Goal: Information Seeking & Learning: Learn about a topic

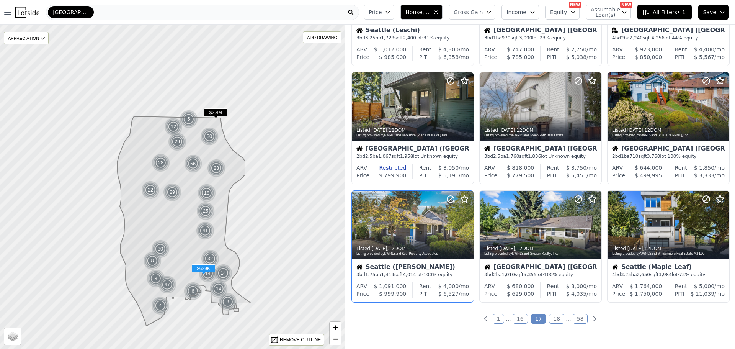
scroll to position [230, 0]
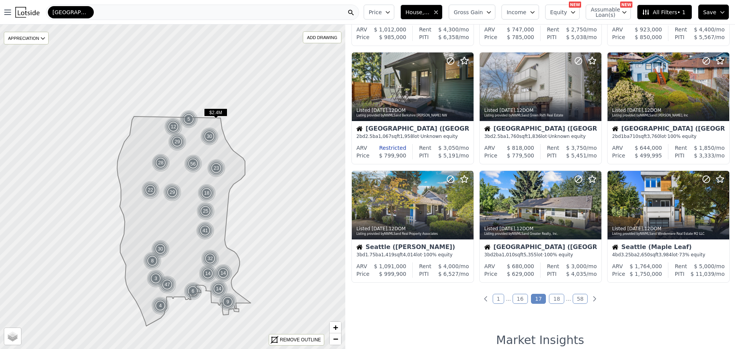
click at [553, 297] on link "18" at bounding box center [556, 299] width 15 height 10
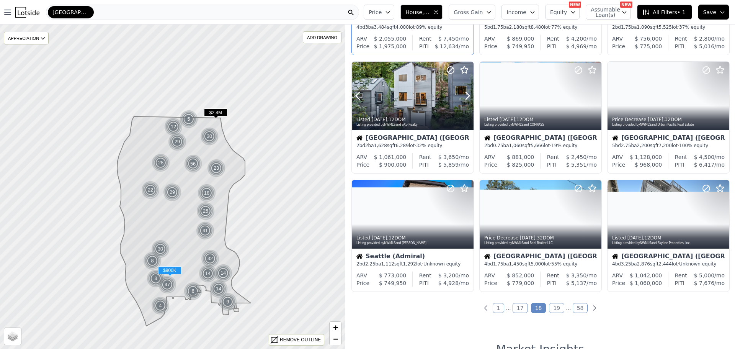
scroll to position [268, 0]
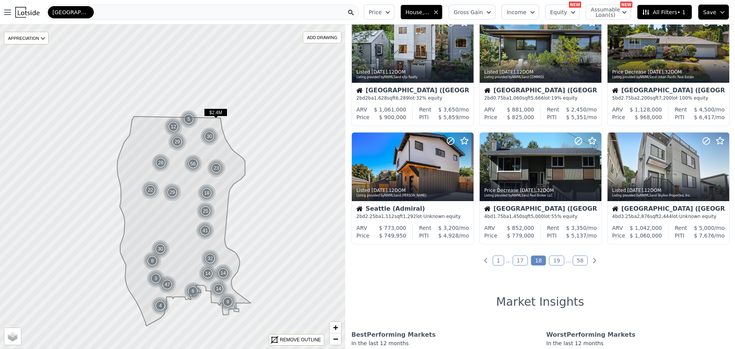
click at [554, 260] on link "19" at bounding box center [556, 260] width 15 height 10
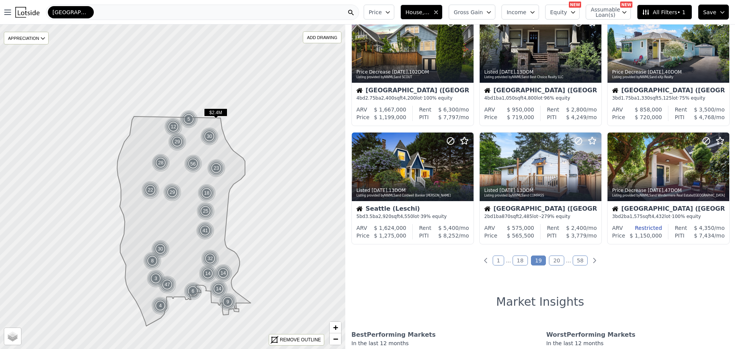
click at [552, 259] on link "20" at bounding box center [556, 260] width 15 height 10
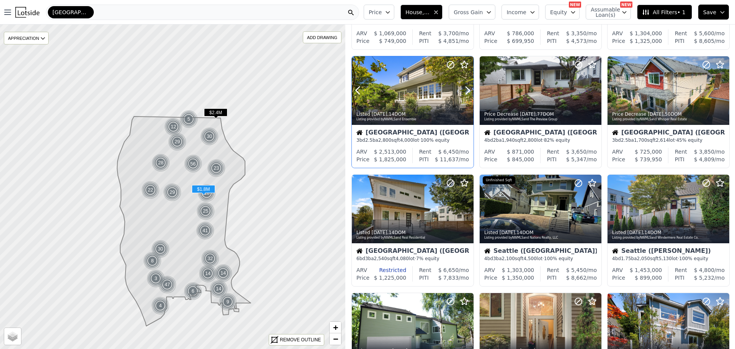
scroll to position [115, 0]
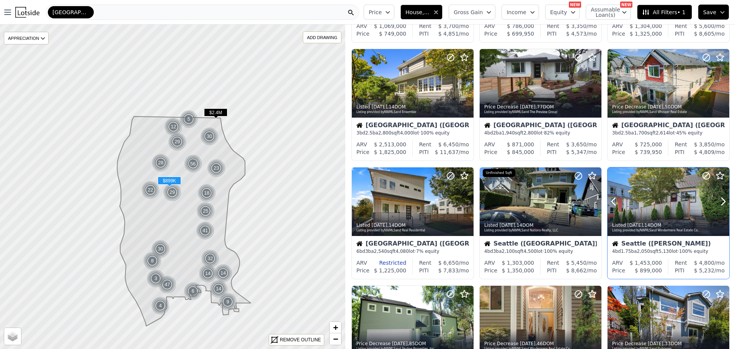
click at [663, 208] on div at bounding box center [669, 201] width 122 height 69
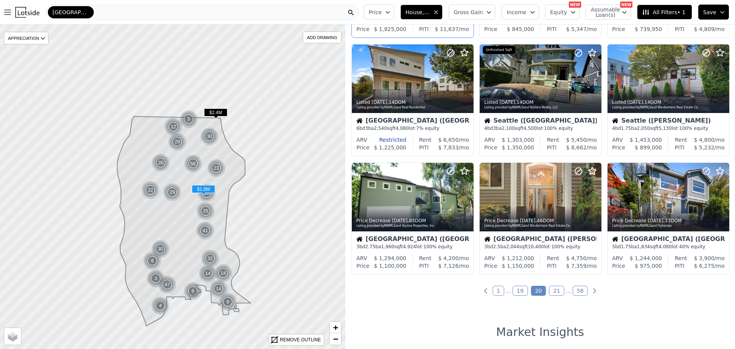
scroll to position [268, 0]
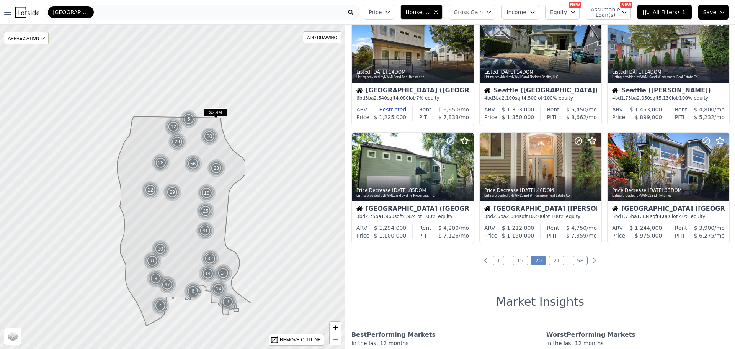
click at [554, 260] on link "21" at bounding box center [556, 260] width 15 height 10
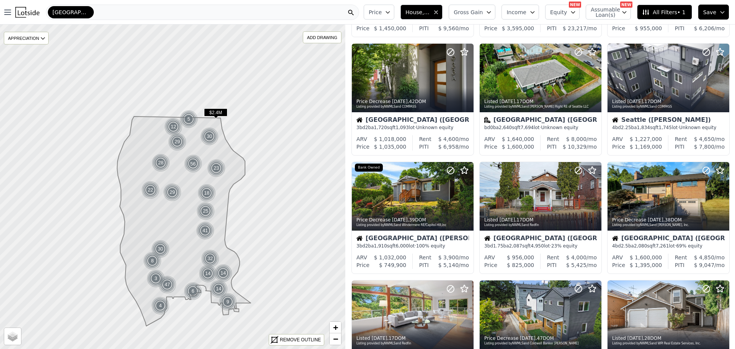
scroll to position [0, 0]
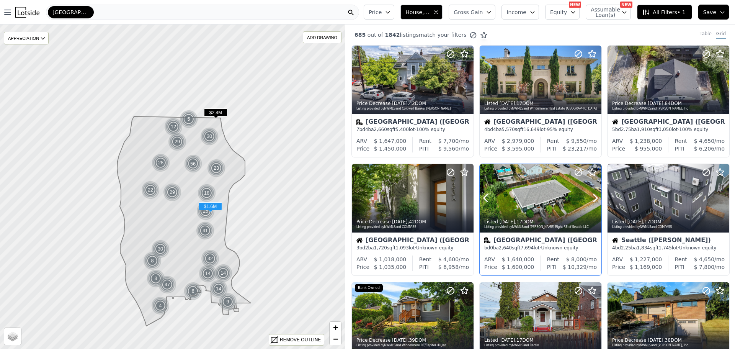
click at [537, 199] on div at bounding box center [541, 198] width 122 height 69
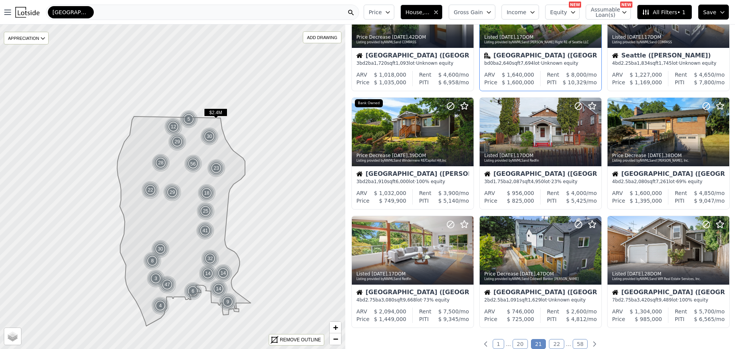
scroll to position [230, 0]
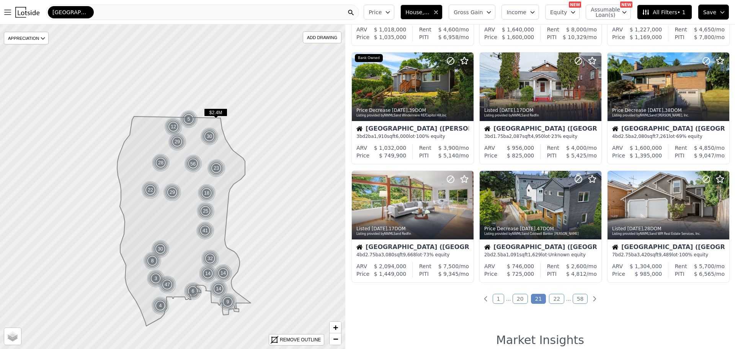
click at [67, 10] on span "Seattle" at bounding box center [70, 12] width 37 height 8
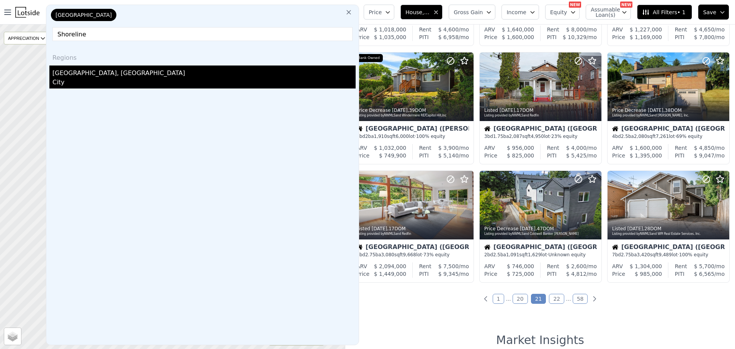
type input "Shoreline"
click at [79, 76] on div "Shoreline, WA" at bounding box center [203, 71] width 303 height 12
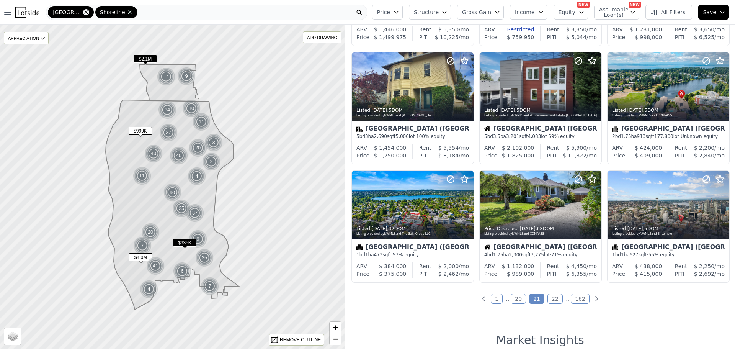
click at [83, 12] on icon at bounding box center [86, 12] width 6 height 6
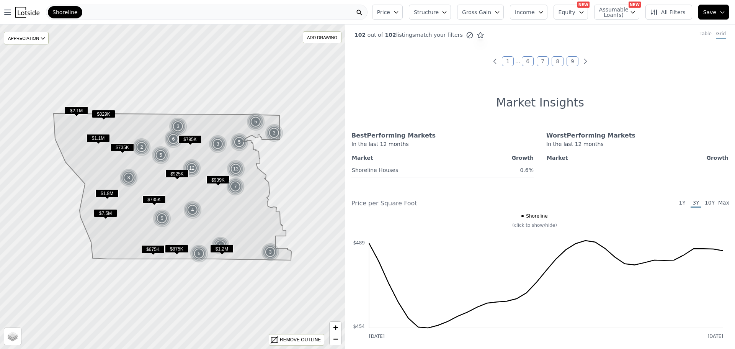
click at [506, 60] on link "1" at bounding box center [508, 61] width 12 height 10
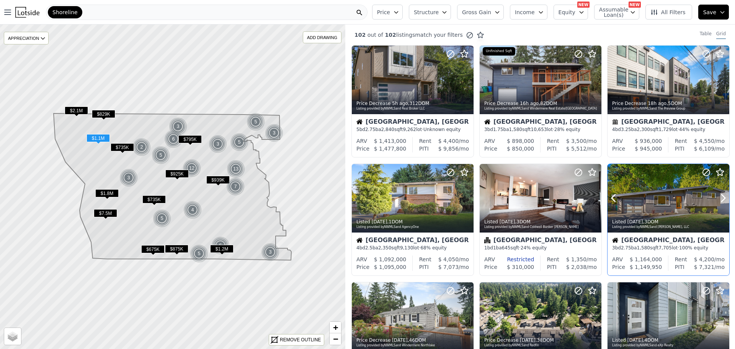
click at [657, 199] on div at bounding box center [669, 198] width 122 height 69
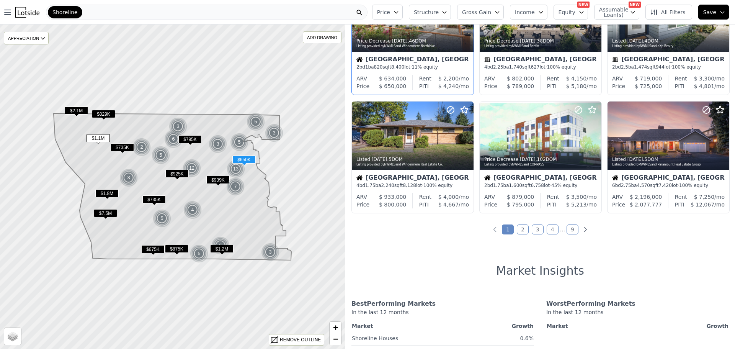
scroll to position [306, 0]
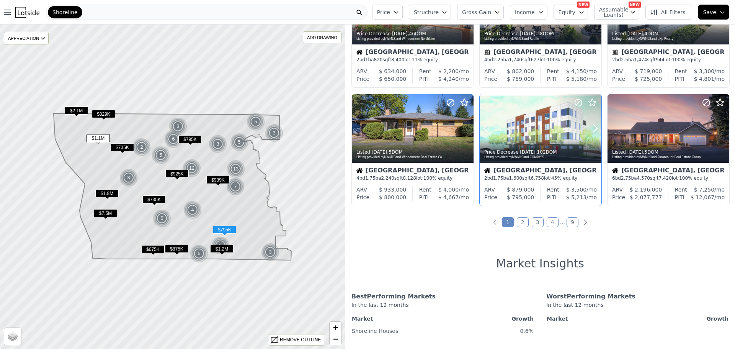
click at [523, 126] on div at bounding box center [541, 128] width 122 height 69
click at [520, 222] on link "2" at bounding box center [523, 222] width 12 height 10
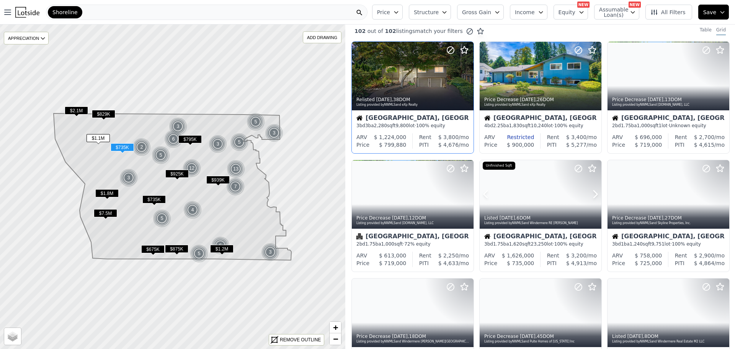
scroll to position [0, 0]
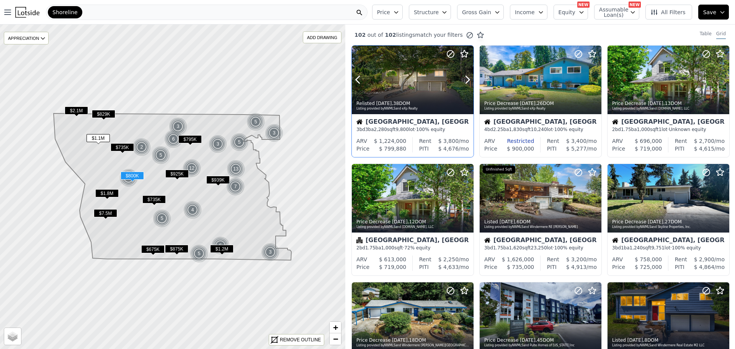
click at [395, 89] on div at bounding box center [413, 80] width 122 height 69
click at [556, 87] on div at bounding box center [576, 70] width 49 height 49
click at [640, 203] on div at bounding box center [669, 198] width 122 height 69
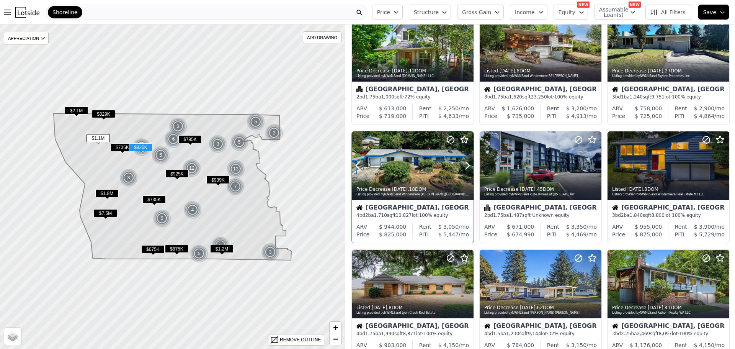
scroll to position [191, 0]
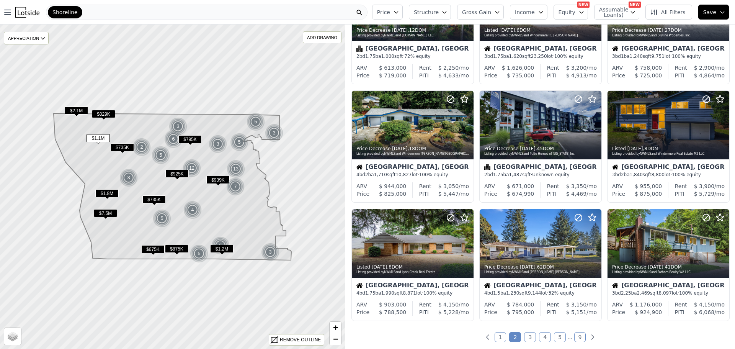
click at [527, 334] on link "3" at bounding box center [530, 337] width 12 height 10
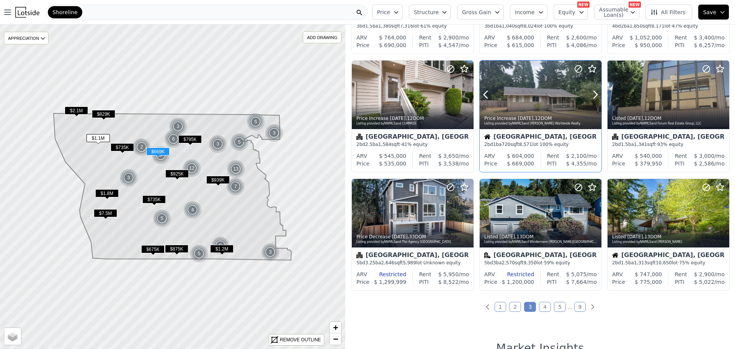
scroll to position [230, 0]
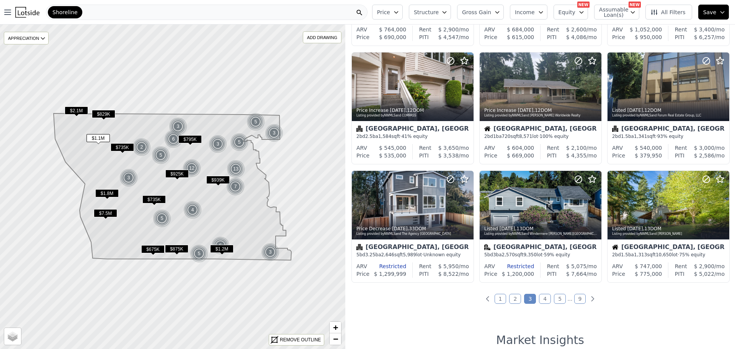
click at [544, 296] on link "4" at bounding box center [545, 299] width 12 height 10
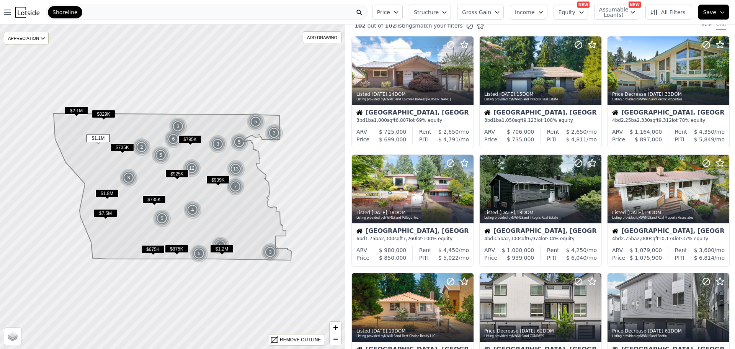
scroll to position [0, 0]
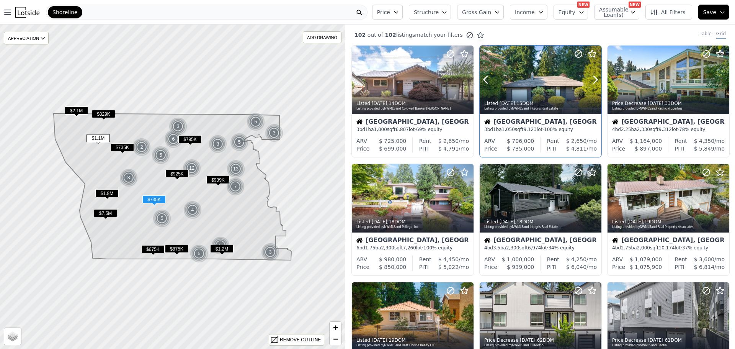
click at [500, 95] on div at bounding box center [541, 97] width 122 height 14
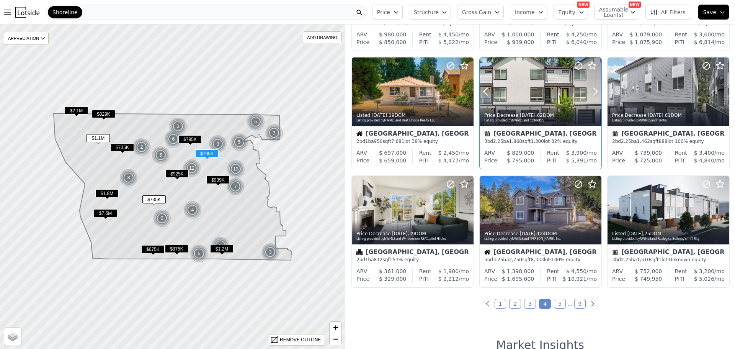
scroll to position [230, 0]
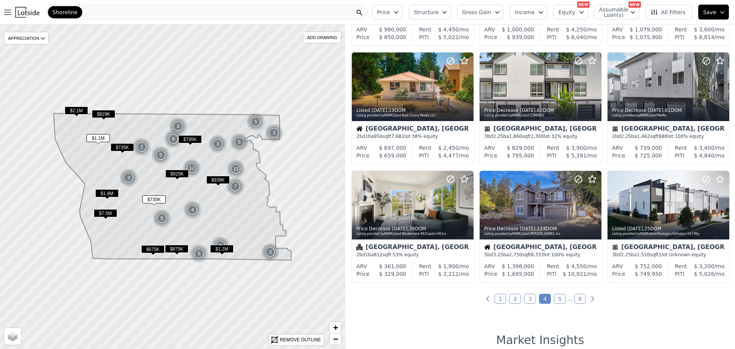
click at [557, 297] on link "5" at bounding box center [560, 299] width 12 height 10
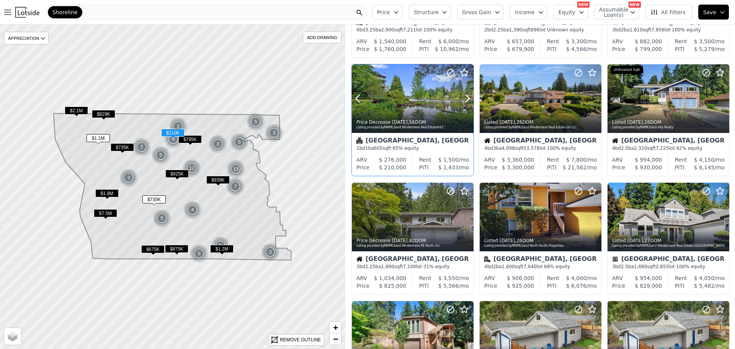
scroll to position [115, 0]
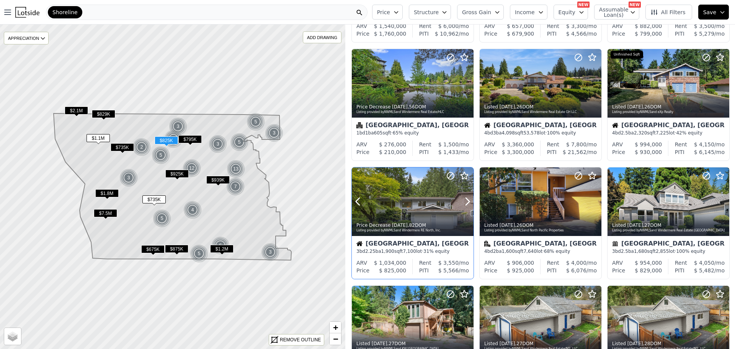
click at [412, 212] on div at bounding box center [413, 218] width 122 height 14
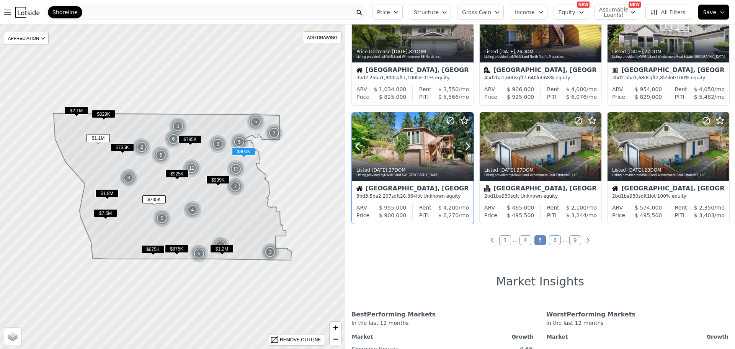
scroll to position [306, 0]
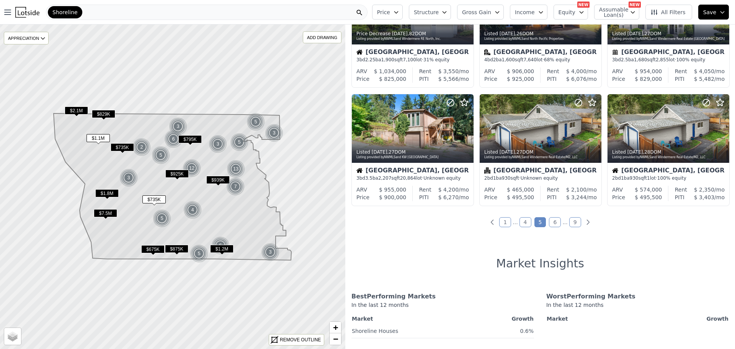
click at [552, 222] on link "6" at bounding box center [555, 222] width 12 height 10
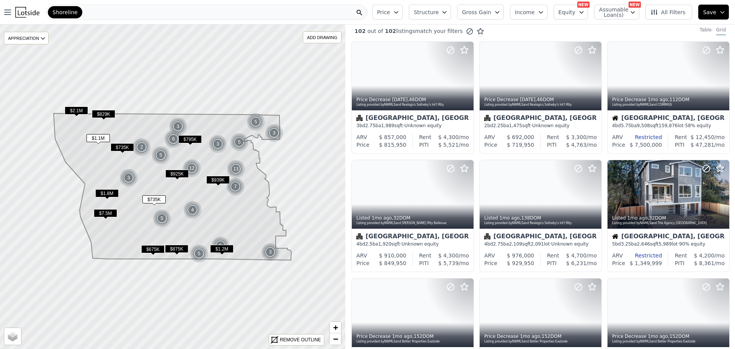
scroll to position [0, 0]
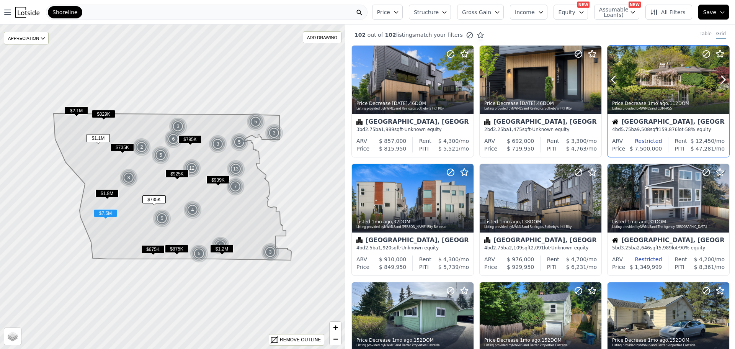
click at [649, 90] on div at bounding box center [669, 97] width 122 height 14
click at [658, 99] on div "Price Decrease 1mo ago , 112 DOM Listing provided by NWMLS and COMPASS" at bounding box center [669, 105] width 122 height 18
click at [9, 11] on icon "button" at bounding box center [7, 12] width 9 height 9
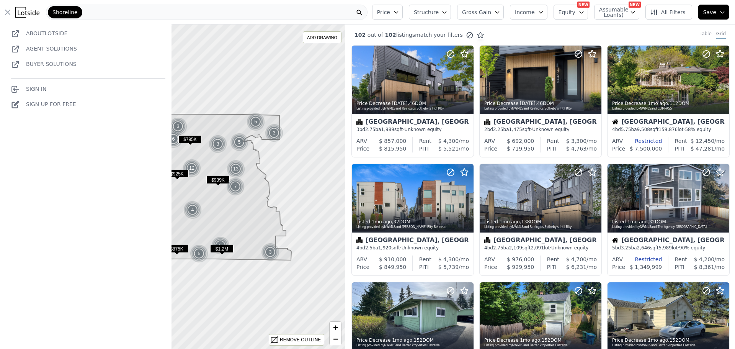
click at [41, 88] on link "Sign In" at bounding box center [29, 89] width 36 height 6
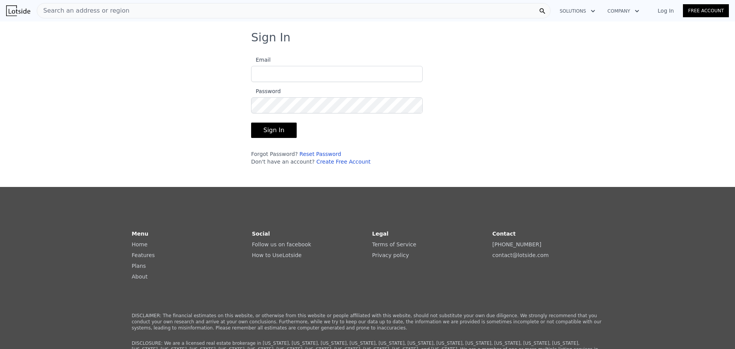
type input "leeincr@gmail.com"
click at [273, 129] on button "Sign In" at bounding box center [274, 130] width 46 height 15
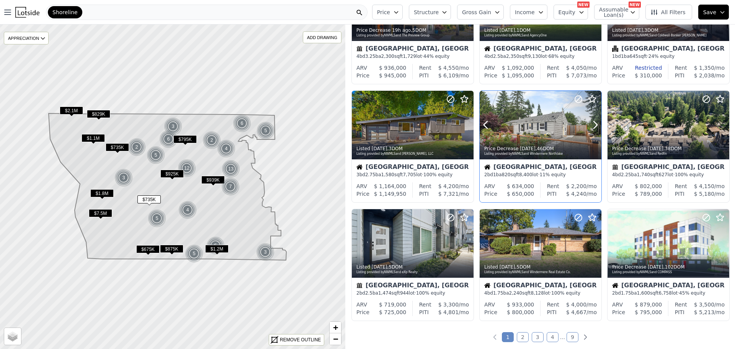
scroll to position [306, 0]
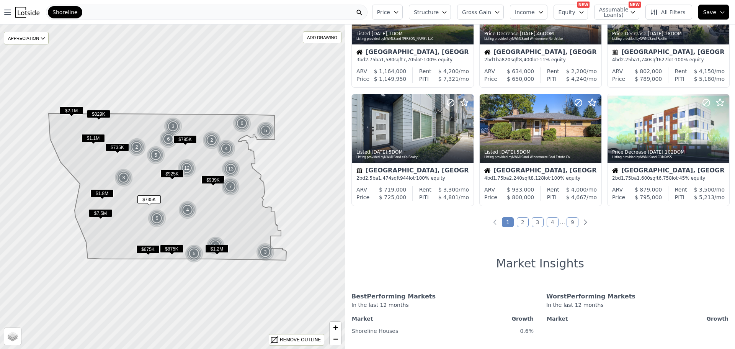
click at [551, 219] on link "4" at bounding box center [553, 222] width 12 height 10
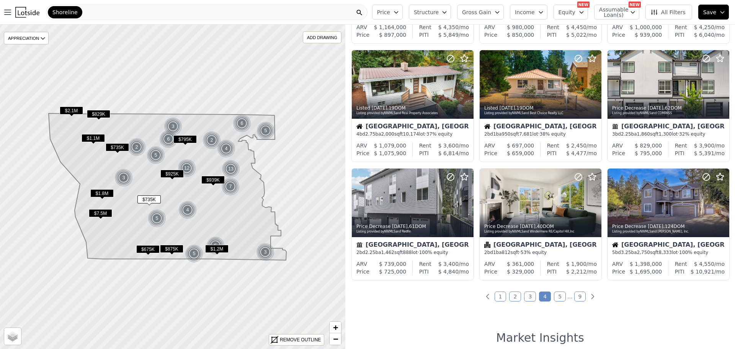
scroll to position [268, 0]
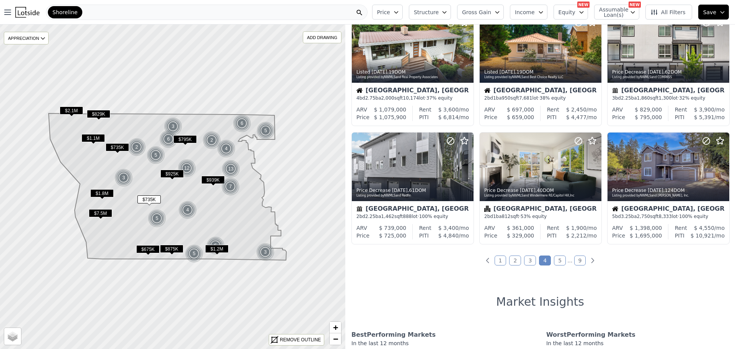
click at [555, 259] on link "5" at bounding box center [560, 260] width 12 height 10
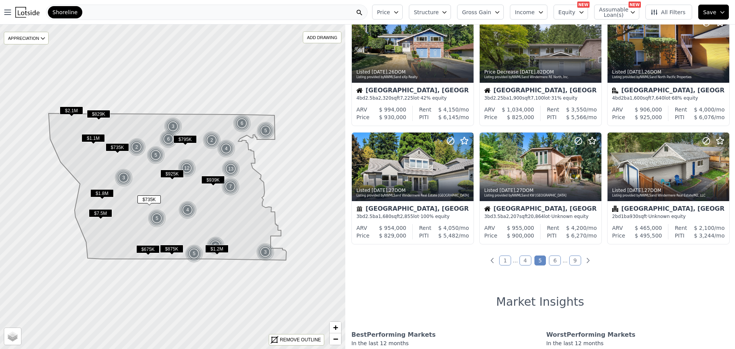
click at [554, 258] on link "6" at bounding box center [555, 260] width 12 height 10
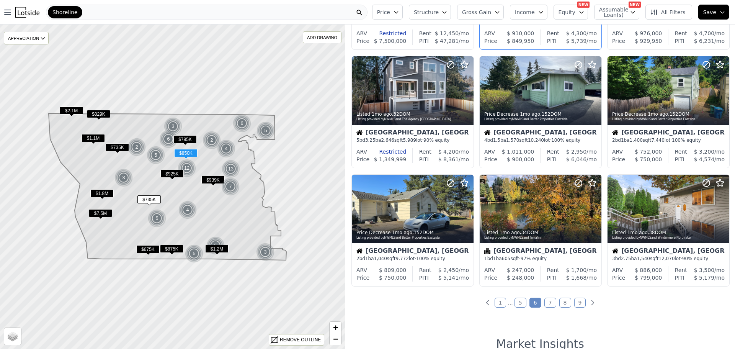
scroll to position [230, 0]
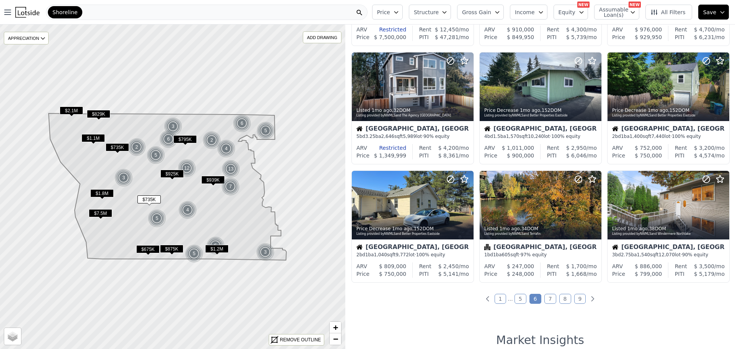
click at [545, 299] on link "7" at bounding box center [550, 299] width 12 height 10
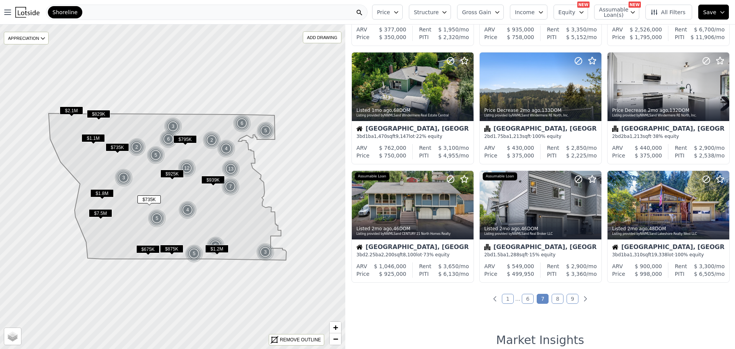
click at [556, 295] on link "8" at bounding box center [558, 299] width 12 height 10
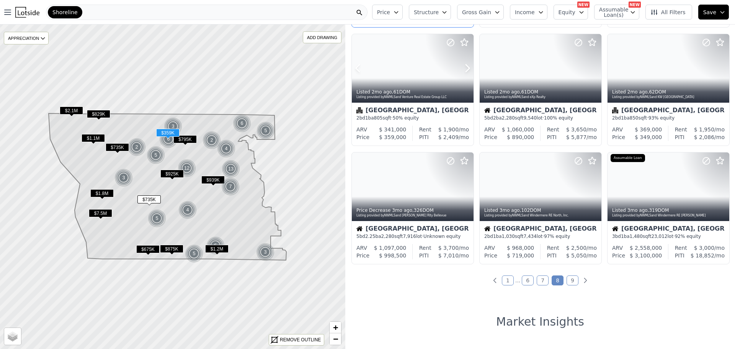
scroll to position [268, 0]
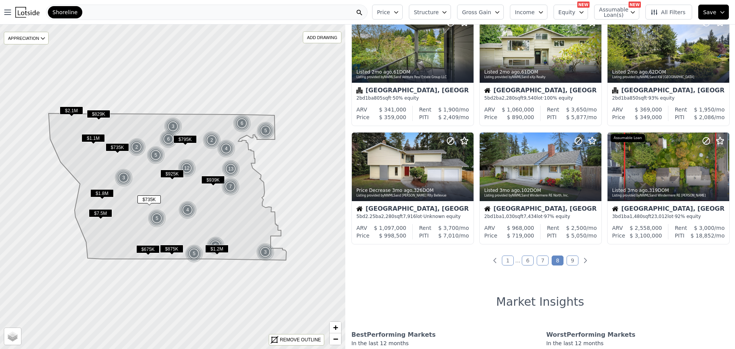
click at [567, 261] on link "9" at bounding box center [573, 260] width 12 height 10
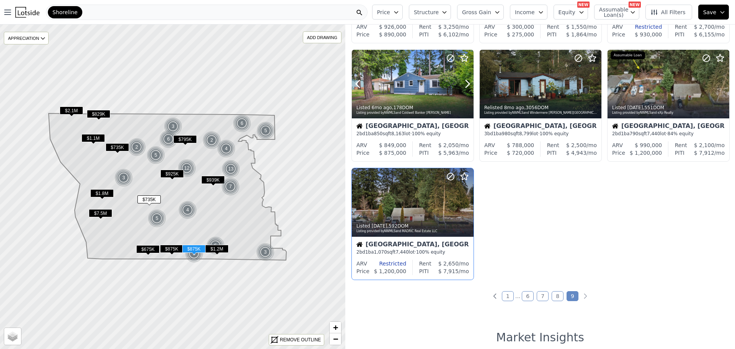
scroll to position [115, 0]
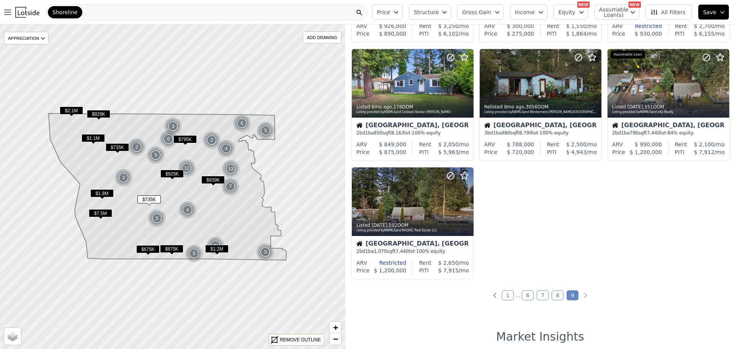
click at [99, 212] on span "$7.5M" at bounding box center [100, 213] width 23 height 8
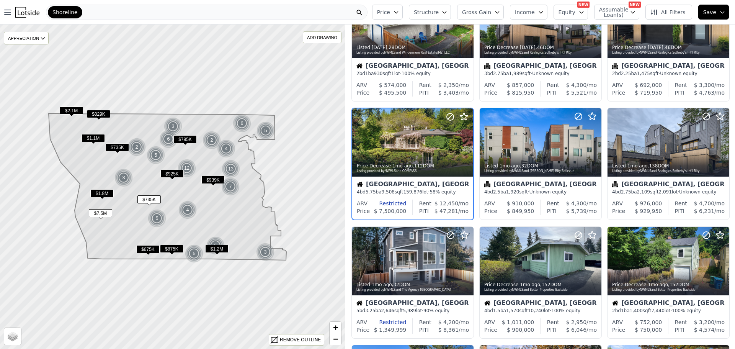
scroll to position [21, 0]
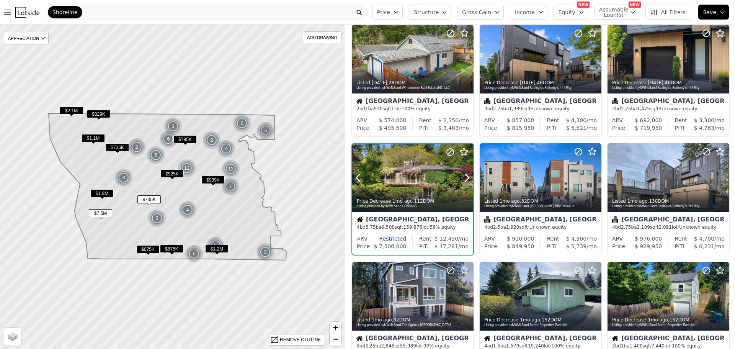
click at [426, 188] on div at bounding box center [412, 194] width 121 height 14
click at [467, 175] on icon at bounding box center [467, 177] width 3 height 7
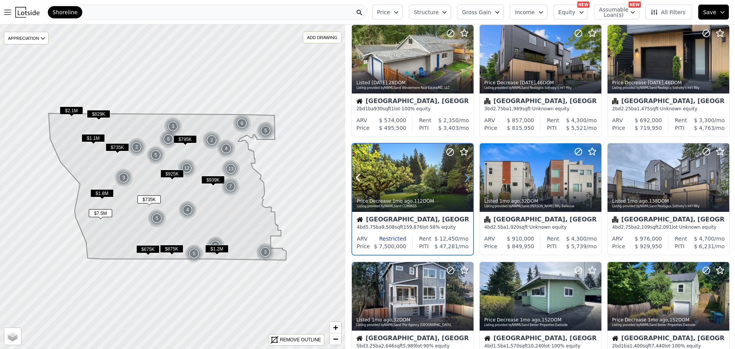
click at [467, 175] on icon at bounding box center [467, 177] width 3 height 7
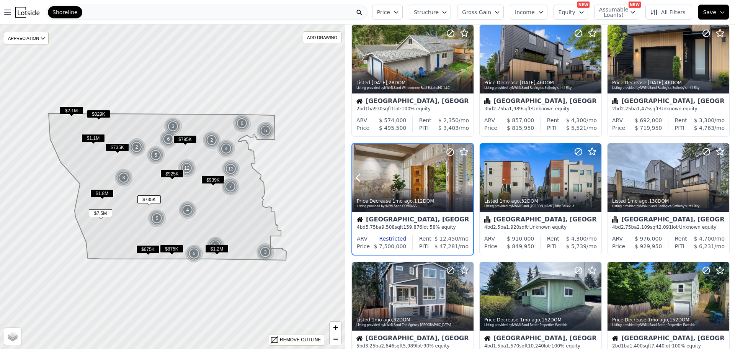
click at [467, 175] on icon at bounding box center [467, 177] width 3 height 7
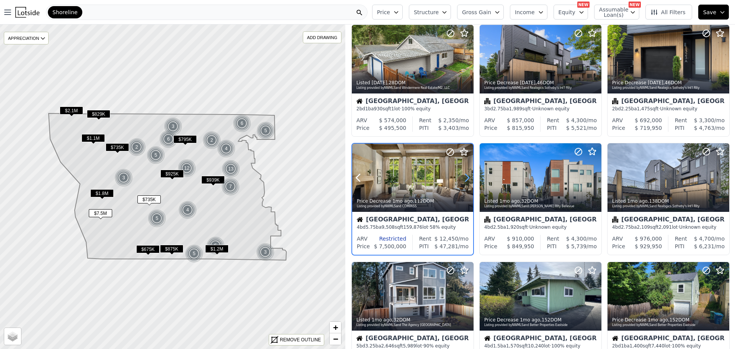
click at [467, 175] on icon at bounding box center [467, 177] width 3 height 7
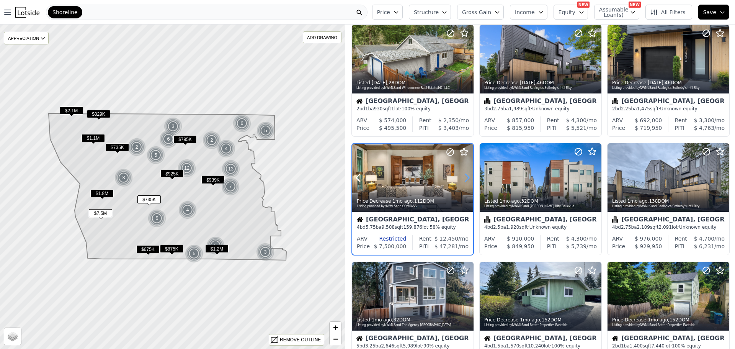
click at [467, 175] on icon at bounding box center [467, 177] width 3 height 7
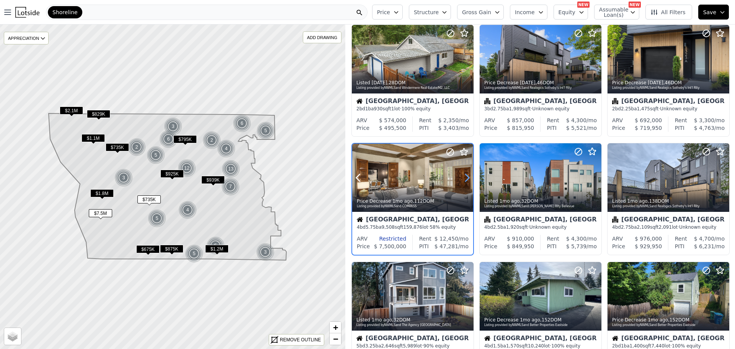
click at [467, 175] on icon at bounding box center [467, 177] width 3 height 7
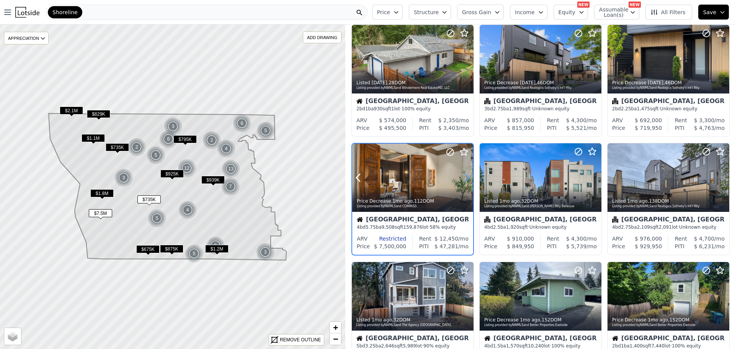
click at [467, 175] on icon at bounding box center [467, 177] width 3 height 7
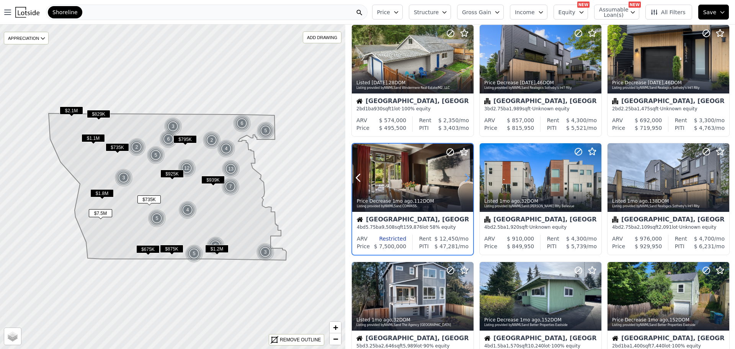
click at [467, 175] on icon at bounding box center [467, 177] width 3 height 7
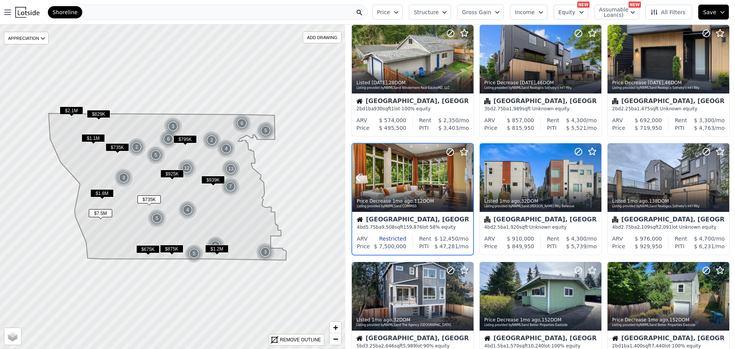
click at [467, 175] on icon at bounding box center [467, 177] width 3 height 7
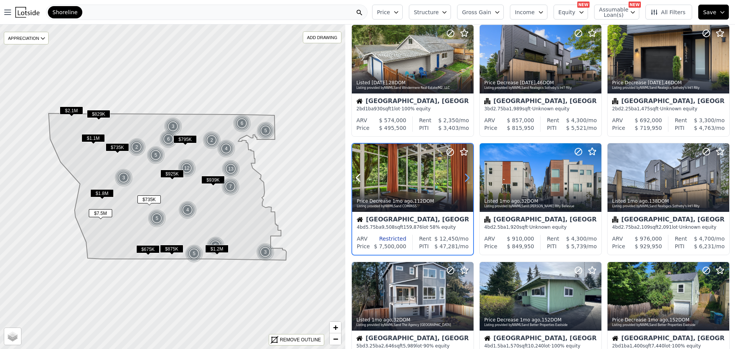
click at [467, 175] on icon at bounding box center [467, 177] width 3 height 7
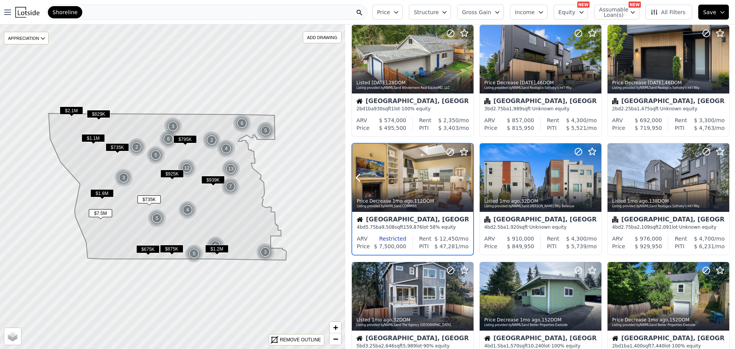
click at [467, 175] on icon at bounding box center [467, 177] width 3 height 7
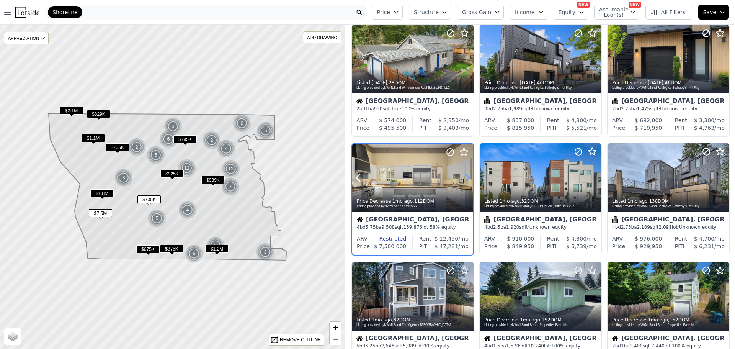
click at [467, 175] on icon at bounding box center [467, 177] width 3 height 7
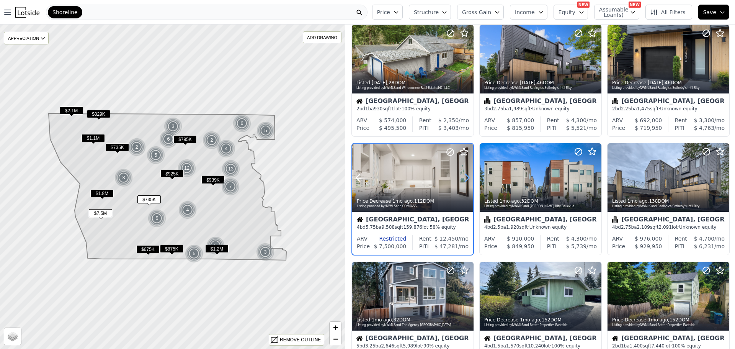
click at [467, 175] on icon at bounding box center [467, 177] width 3 height 7
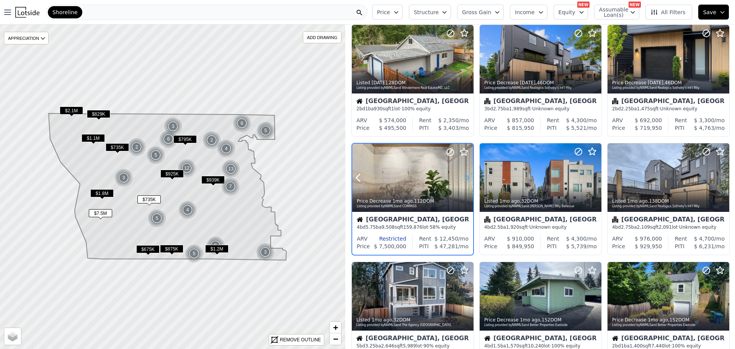
click at [467, 175] on icon at bounding box center [467, 177] width 3 height 7
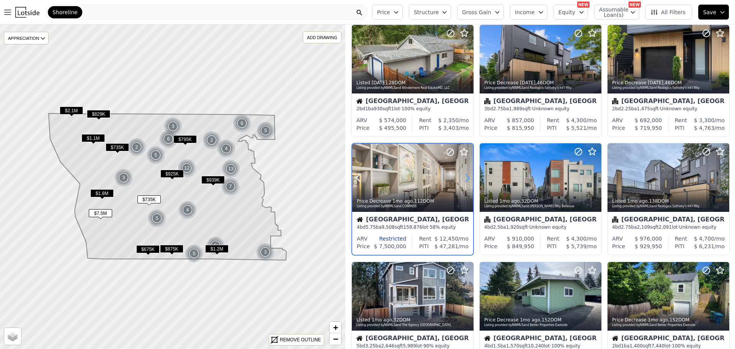
click at [467, 175] on icon at bounding box center [467, 177] width 3 height 7
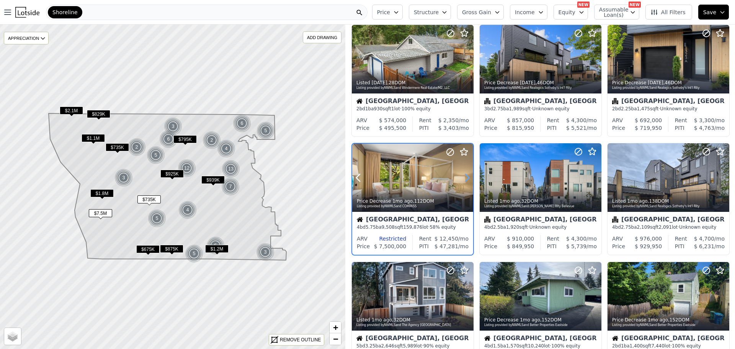
click at [467, 175] on icon at bounding box center [467, 177] width 3 height 7
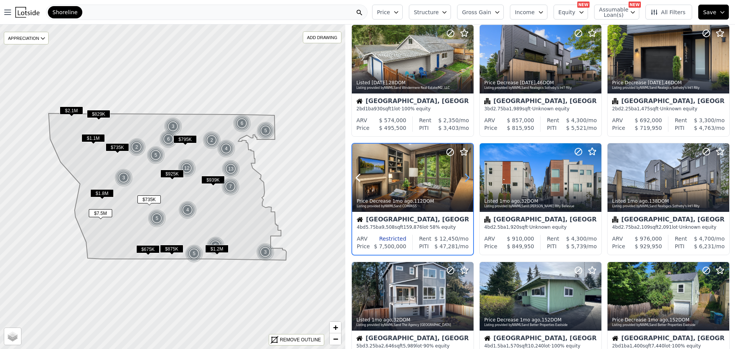
click at [467, 175] on icon at bounding box center [467, 177] width 3 height 7
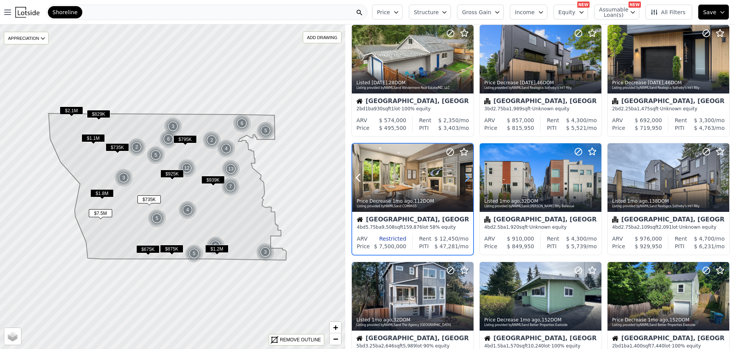
click at [467, 175] on icon at bounding box center [467, 177] width 3 height 7
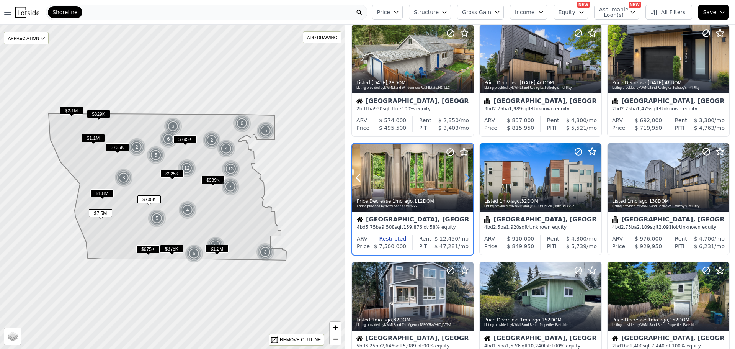
click at [467, 175] on icon at bounding box center [467, 177] width 3 height 7
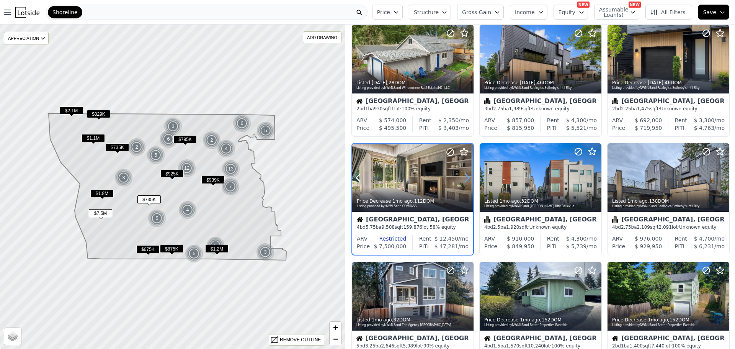
click at [467, 175] on icon at bounding box center [467, 177] width 3 height 7
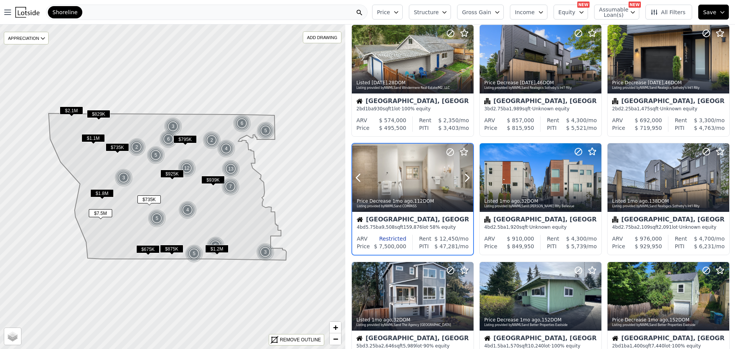
click at [405, 174] on div at bounding box center [412, 178] width 121 height 68
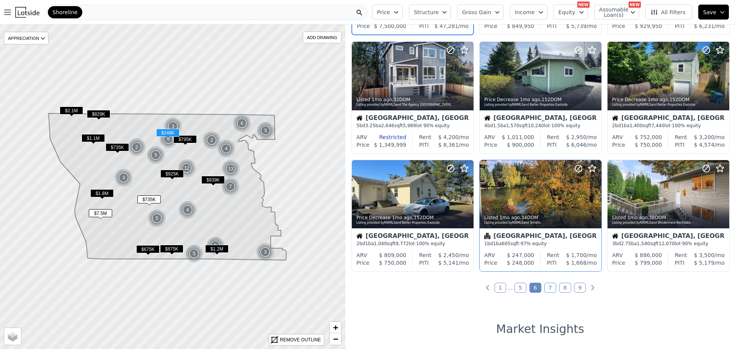
scroll to position [250, 0]
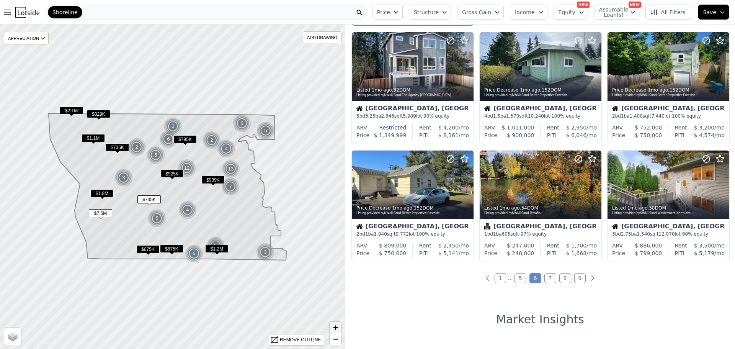
click at [334, 325] on span "+" at bounding box center [335, 327] width 5 height 10
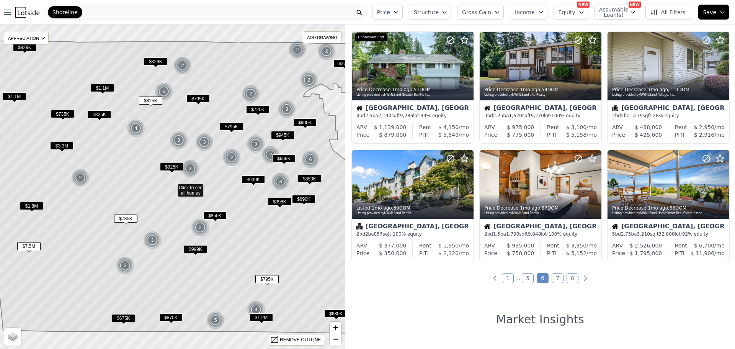
scroll to position [14, 0]
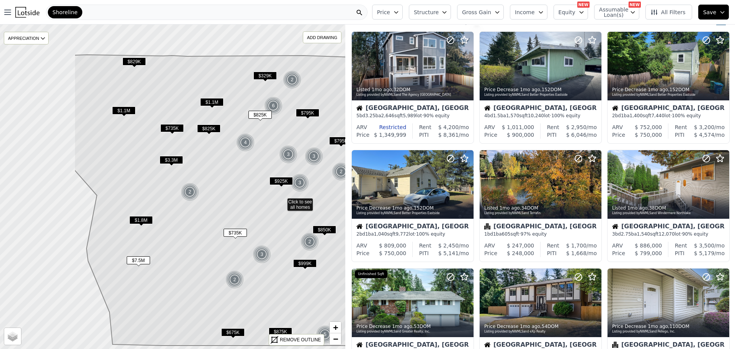
drag, startPoint x: 117, startPoint y: 186, endPoint x: 226, endPoint y: 200, distance: 110.4
click at [226, 200] on icon at bounding box center [282, 201] width 416 height 293
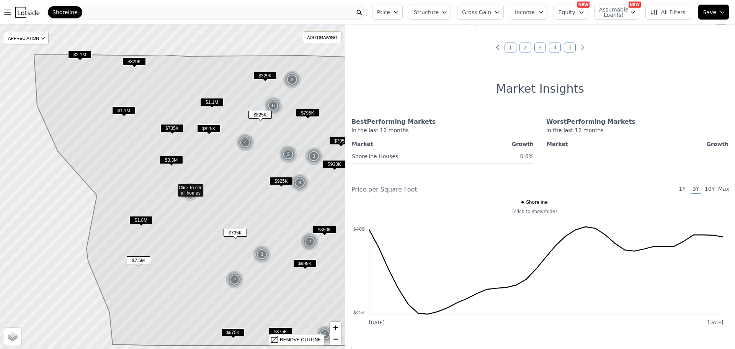
click at [207, 126] on span "$825K" at bounding box center [208, 128] width 23 height 8
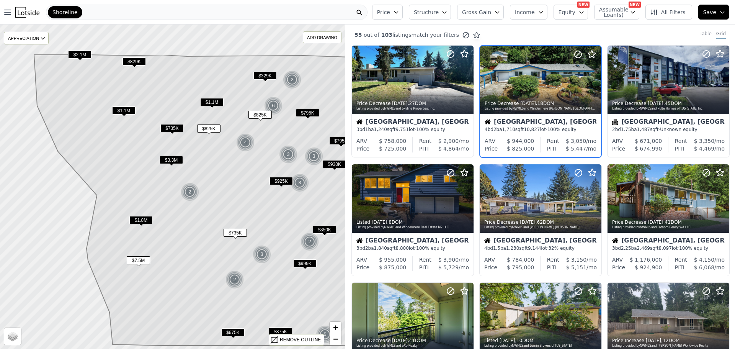
click at [210, 101] on span "$1.1M" at bounding box center [211, 102] width 23 height 8
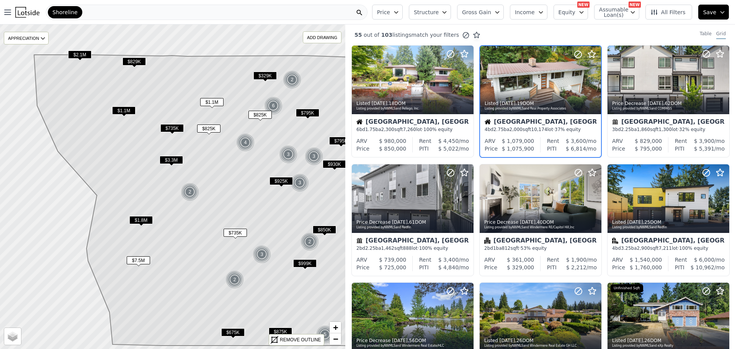
click at [122, 109] on span "$1.1M" at bounding box center [123, 110] width 23 height 8
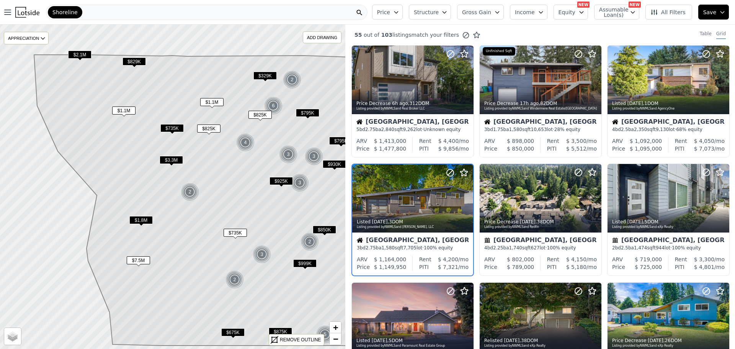
scroll to position [21, 0]
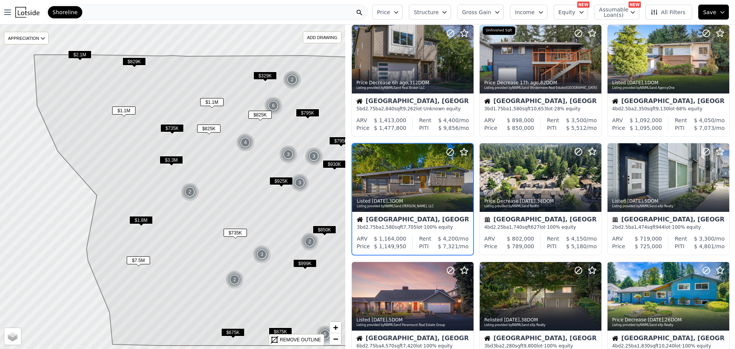
click at [134, 59] on span "$829K" at bounding box center [134, 61] width 23 height 8
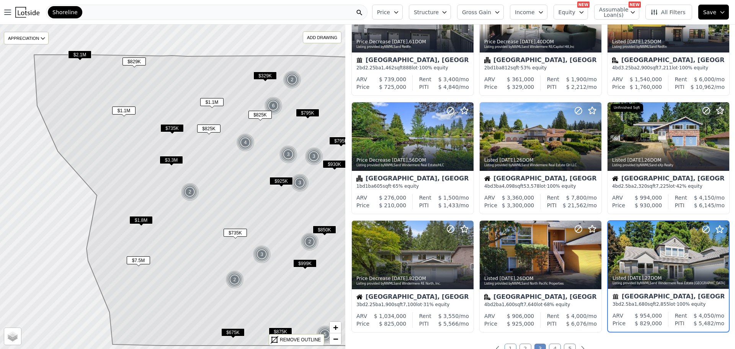
scroll to position [257, 0]
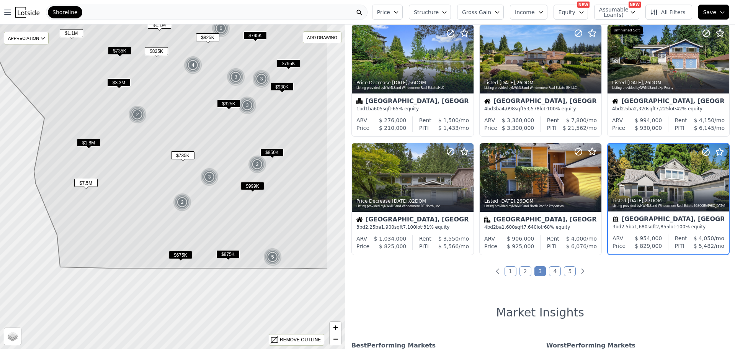
drag, startPoint x: 144, startPoint y: 201, endPoint x: 92, endPoint y: 124, distance: 93.4
click at [92, 124] on icon at bounding box center [155, 122] width 346 height 291
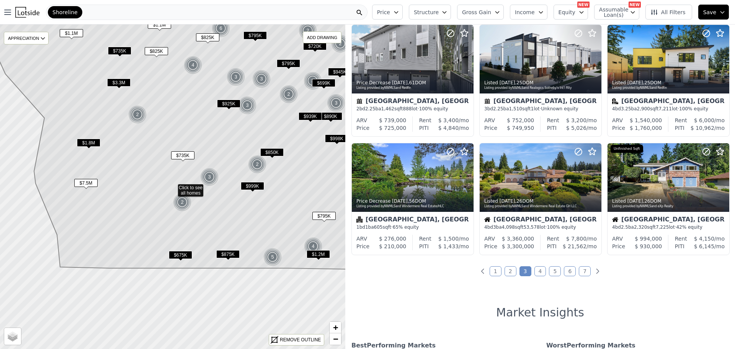
scroll to position [376, 0]
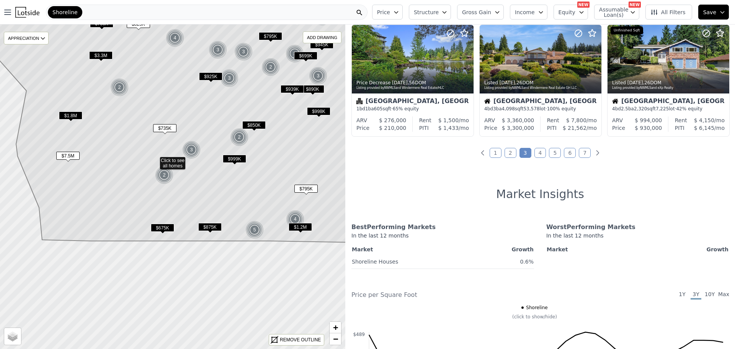
drag, startPoint x: 178, startPoint y: 122, endPoint x: 186, endPoint y: 139, distance: 18.0
click at [161, 72] on icon at bounding box center [163, 103] width 398 height 278
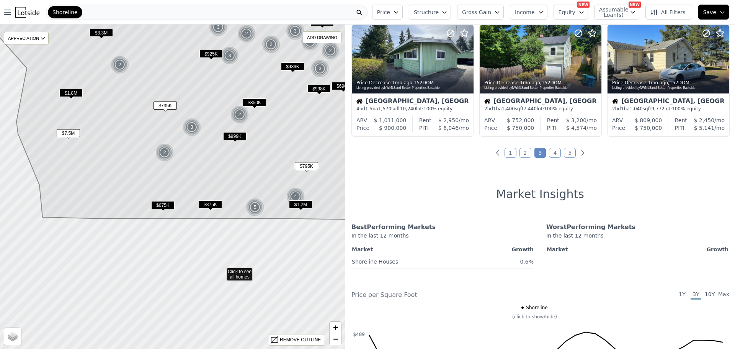
scroll to position [21, 0]
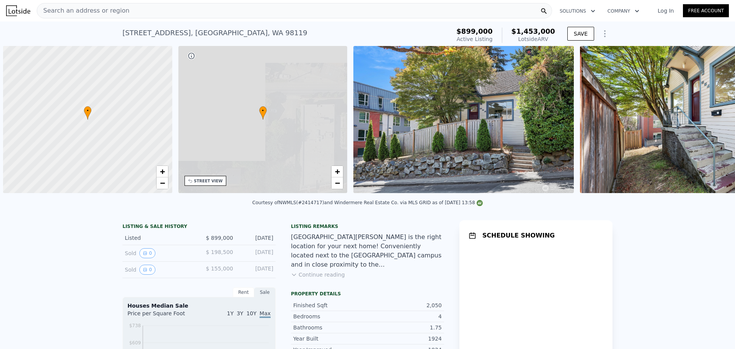
scroll to position [0, 3]
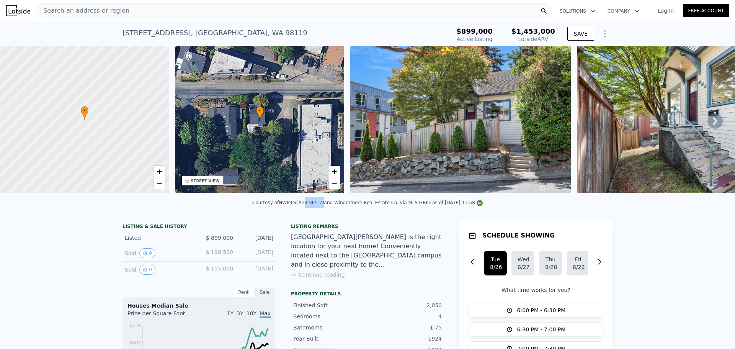
drag, startPoint x: 307, startPoint y: 207, endPoint x: 322, endPoint y: 207, distance: 14.6
click at [322, 205] on div "Courtesy of NWMLS (#2414717) and Windermere Real Estate Co. via MLS GRID as of …" at bounding box center [367, 202] width 230 height 5
copy div "2414717"
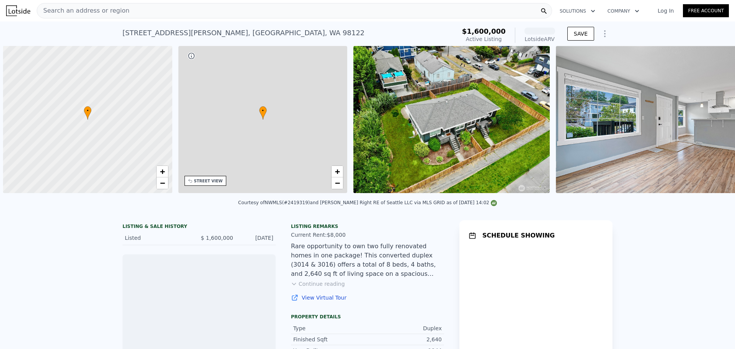
scroll to position [0, 3]
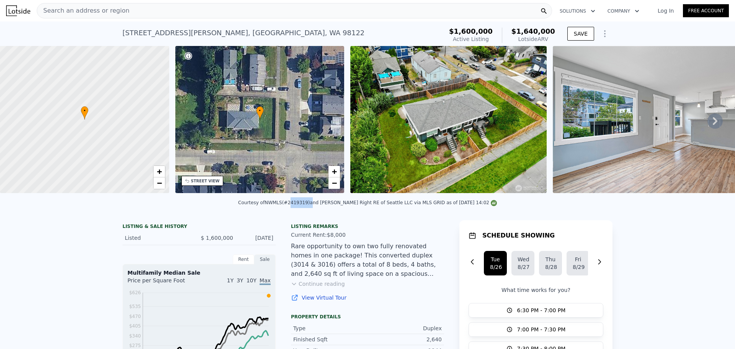
drag, startPoint x: 307, startPoint y: 209, endPoint x: 322, endPoint y: 208, distance: 14.2
click at [325, 205] on div "Courtesy of NWMLS (#2419319) and Kelly Right RE of Seattle LLC via MLS GRID as …" at bounding box center [367, 202] width 259 height 5
copy div "2419319)"
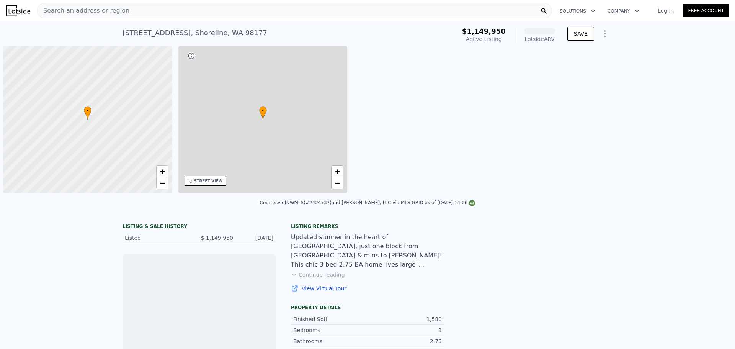
scroll to position [0, 3]
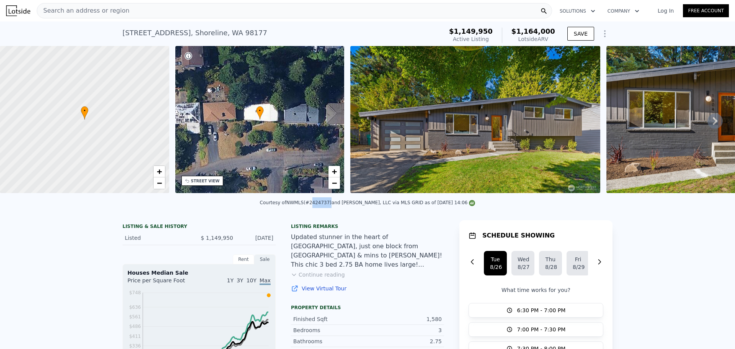
drag, startPoint x: 313, startPoint y: 207, endPoint x: 330, endPoint y: 208, distance: 16.5
click at [330, 205] on div "Courtesy of NWMLS (#2424737) and Heaton Dainard, LLC via MLS GRID as of 08/26/2…" at bounding box center [368, 202] width 216 height 5
copy div "2424737"
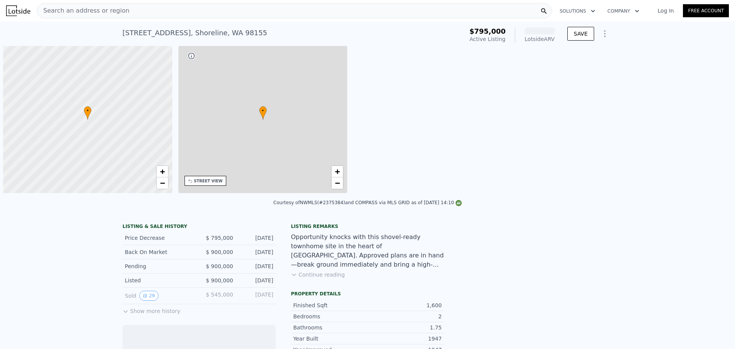
scroll to position [0, 3]
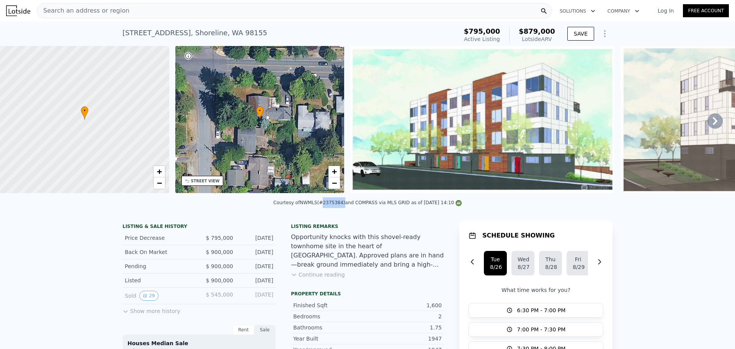
drag, startPoint x: 322, startPoint y: 206, endPoint x: 340, endPoint y: 207, distance: 18.0
click at [340, 205] on div "Courtesy of NWMLS (#2375384) and COMPASS via MLS GRID as of [DATE] 14:10" at bounding box center [367, 202] width 188 height 5
copy div "#2375384"
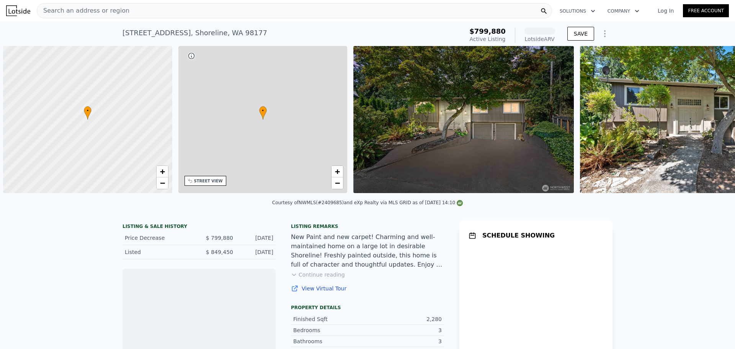
scroll to position [0, 3]
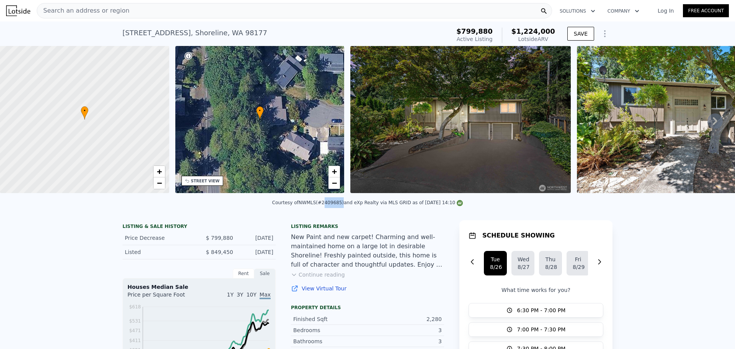
drag, startPoint x: 322, startPoint y: 208, endPoint x: 340, endPoint y: 208, distance: 18.0
click at [340, 205] on div "Courtesy of NWMLS (#2409685) and eXp Realty via MLS GRID as of [DATE] 14:10" at bounding box center [367, 202] width 191 height 5
copy div "2409685"
drag, startPoint x: 120, startPoint y: 30, endPoint x: 172, endPoint y: 34, distance: 51.5
click at [172, 34] on div "[STREET_ADDRESS]" at bounding box center [195, 33] width 145 height 11
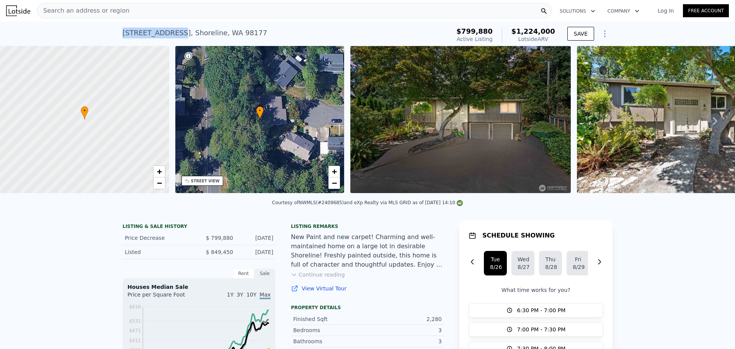
copy div "[STREET_ADDRESS]"
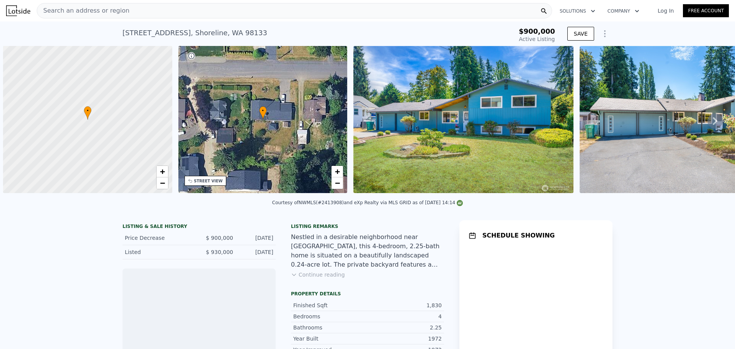
scroll to position [0, 3]
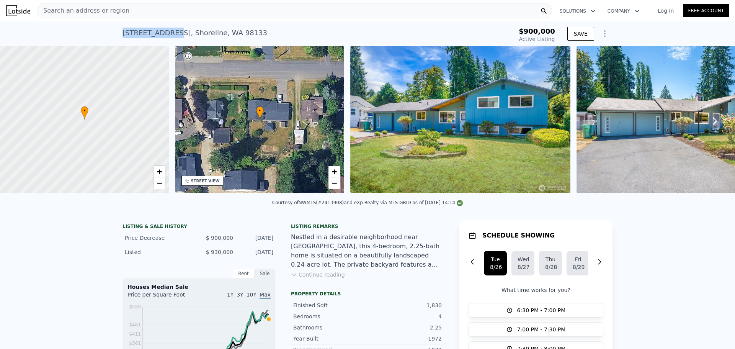
drag, startPoint x: 119, startPoint y: 30, endPoint x: 164, endPoint y: 33, distance: 44.9
click at [164, 33] on div "[STREET_ADDRESS] Active at $900k $900,000 Active Listing SAVE" at bounding box center [367, 33] width 735 height 25
copy div "725 N 188th St"
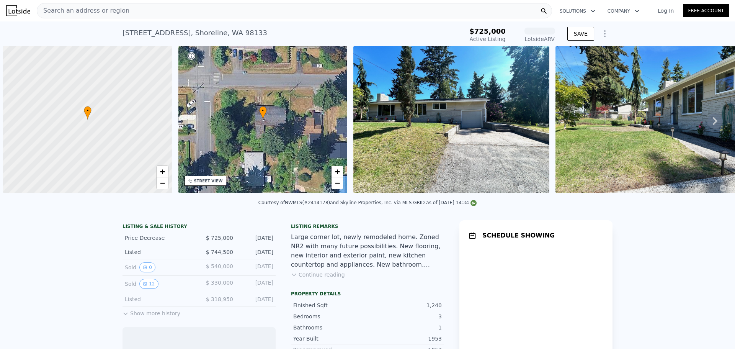
scroll to position [0, 3]
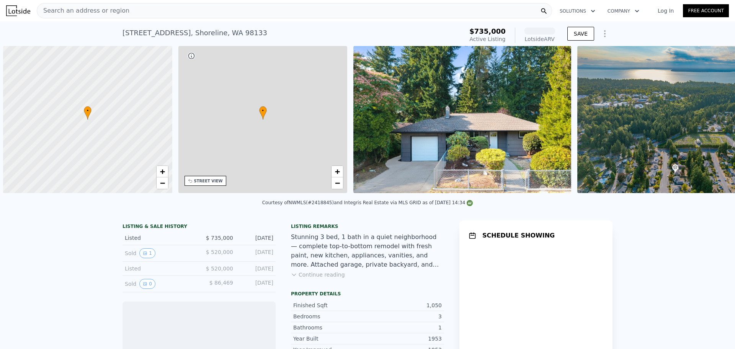
scroll to position [0, 3]
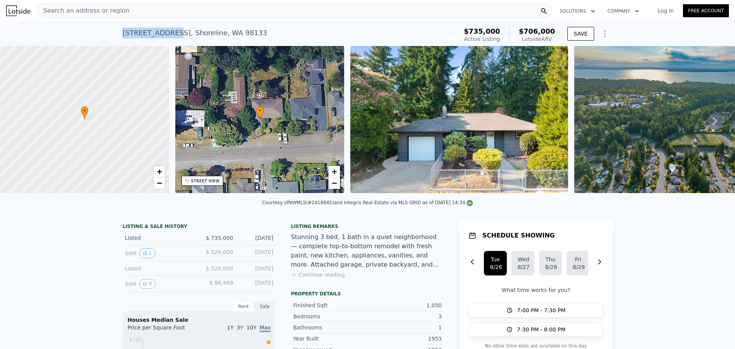
drag, startPoint x: 120, startPoint y: 33, endPoint x: 164, endPoint y: 34, distance: 43.7
click at [164, 34] on div "518 N 166th St , Shoreline , WA 98133" at bounding box center [195, 33] width 145 height 11
copy div "518 N 166th St"
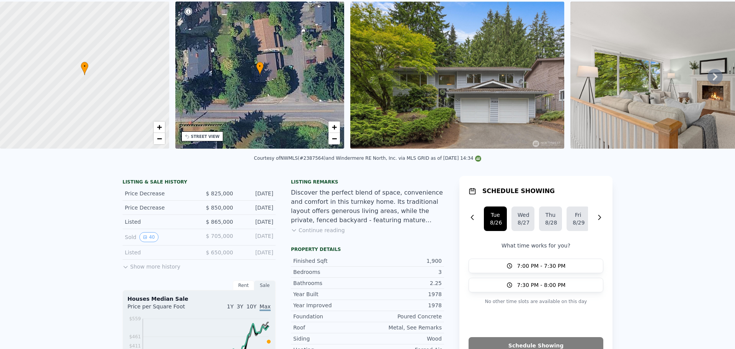
scroll to position [3, 0]
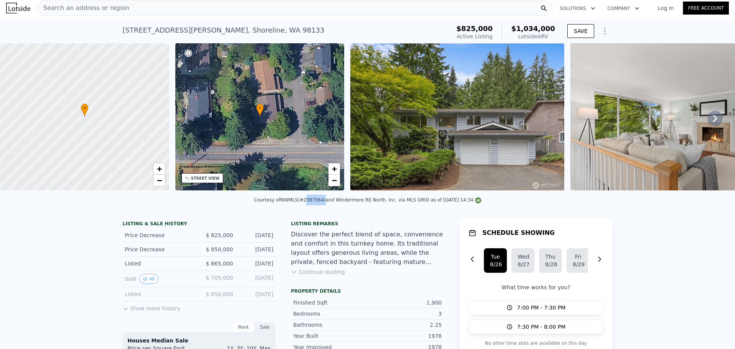
drag, startPoint x: 307, startPoint y: 205, endPoint x: 324, endPoint y: 204, distance: 16.9
click at [324, 203] on div "Courtesy of NWMLS (#2387564) and Windermere RE North, Inc. via MLS GRID as of 0…" at bounding box center [367, 199] width 227 height 5
copy div "2387564"
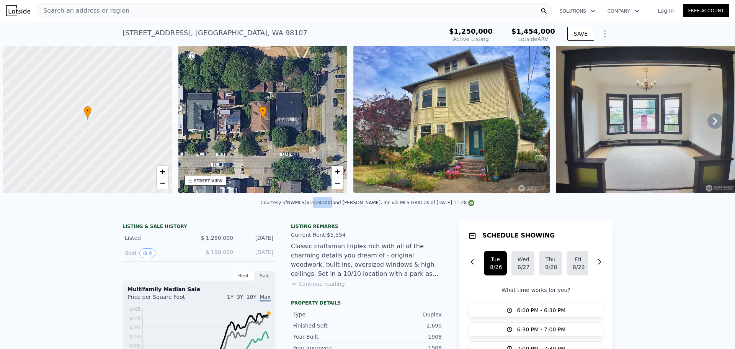
scroll to position [0, 3]
